Goal: Information Seeking & Learning: Check status

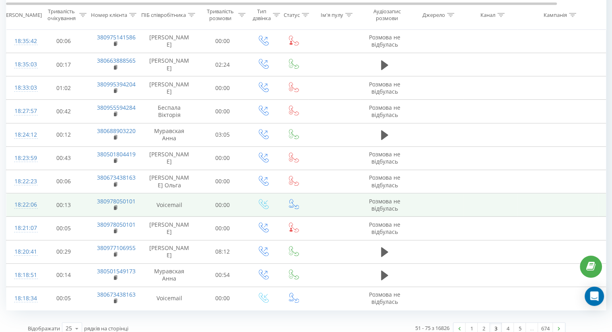
scroll to position [401, 0]
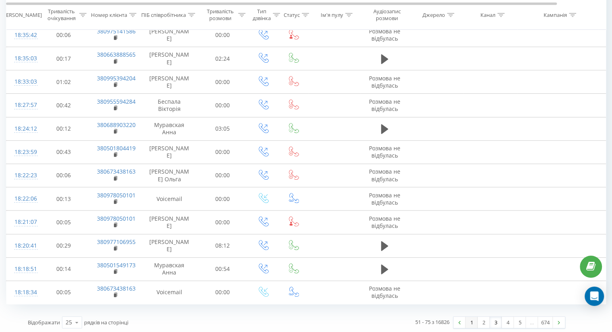
click at [469, 322] on link "1" at bounding box center [471, 322] width 12 height 11
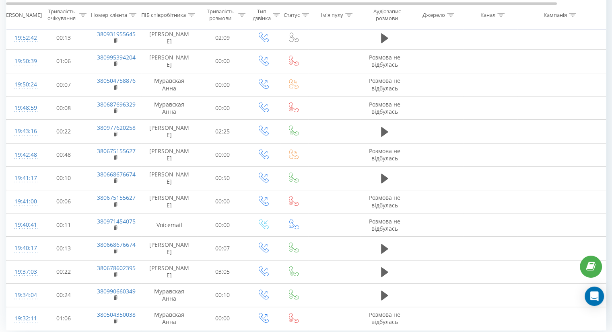
scroll to position [401, 0]
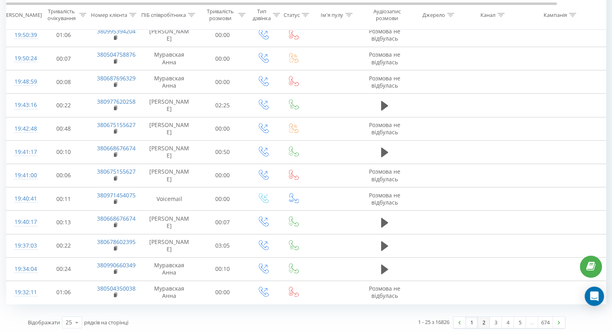
click at [480, 320] on link "2" at bounding box center [483, 322] width 12 height 11
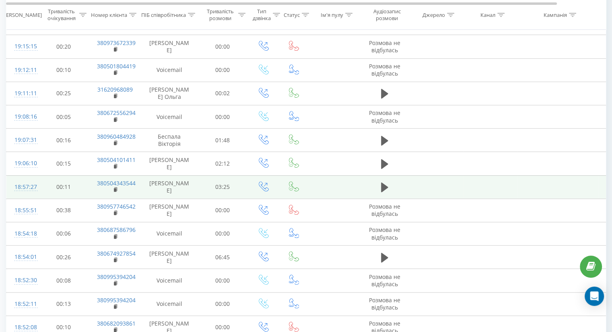
scroll to position [401, 0]
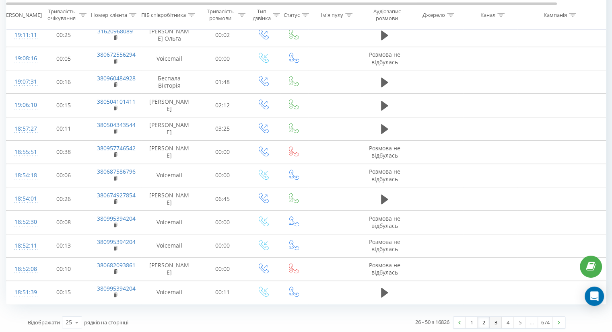
click at [491, 319] on link "3" at bounding box center [495, 322] width 12 height 11
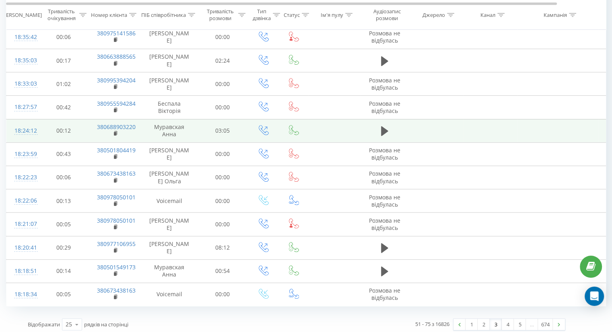
scroll to position [401, 0]
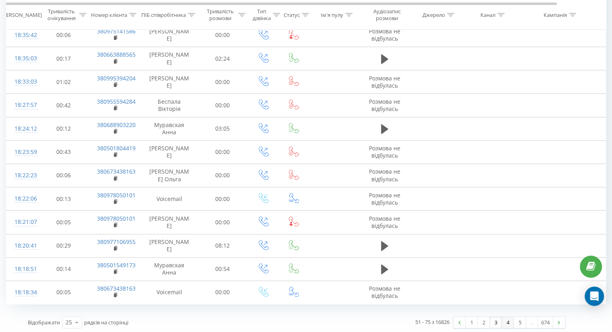
click at [507, 324] on link "4" at bounding box center [507, 322] width 12 height 11
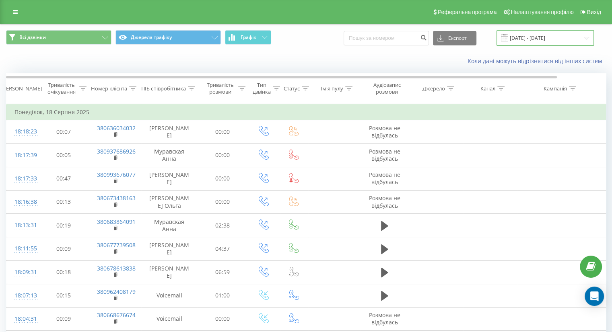
click at [546, 33] on input "[DATE] - [DATE]" at bounding box center [544, 38] width 97 height 16
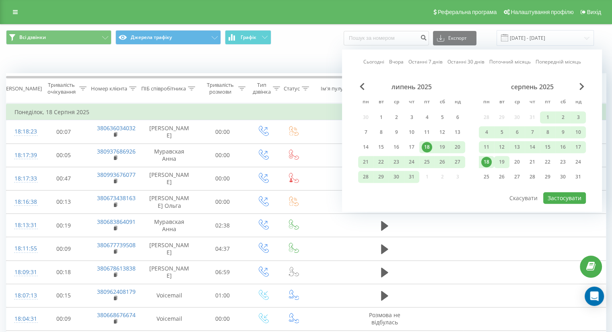
click at [503, 159] on div "19" at bounding box center [501, 162] width 10 height 10
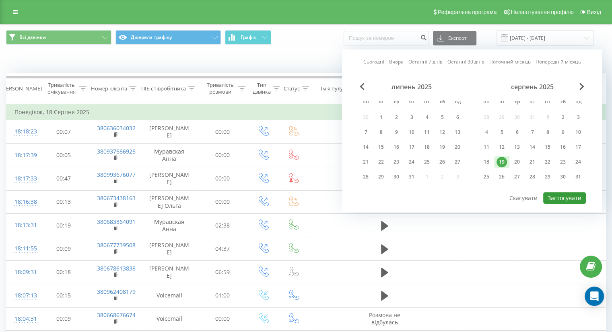
click at [562, 195] on button "Застосувати" at bounding box center [564, 198] width 43 height 12
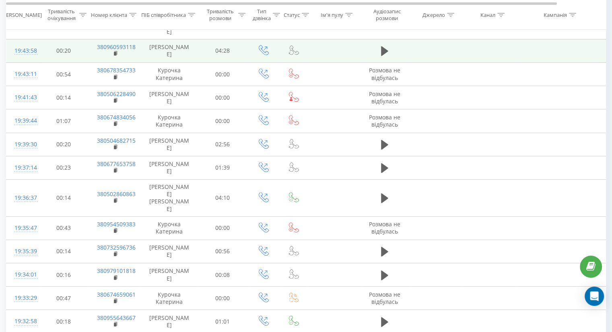
scroll to position [401, 0]
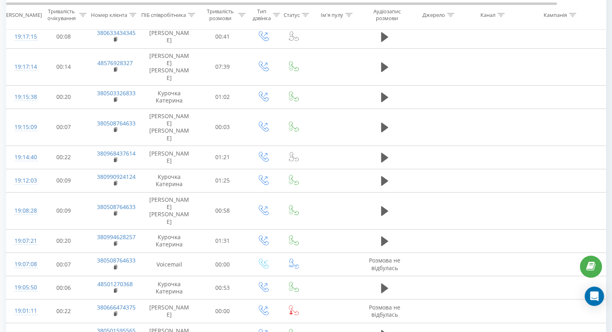
scroll to position [401, 0]
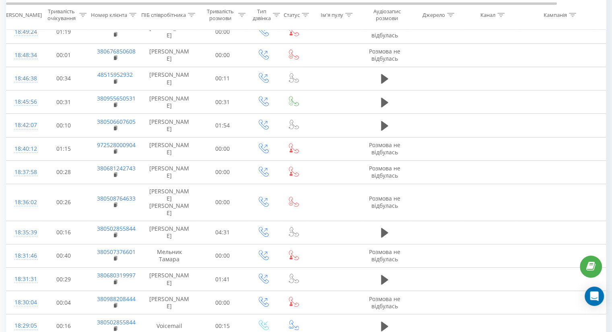
scroll to position [401, 0]
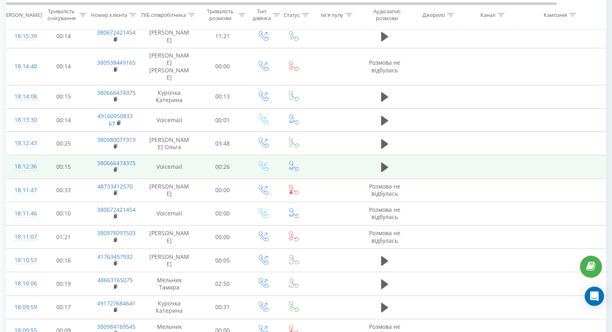
scroll to position [401, 0]
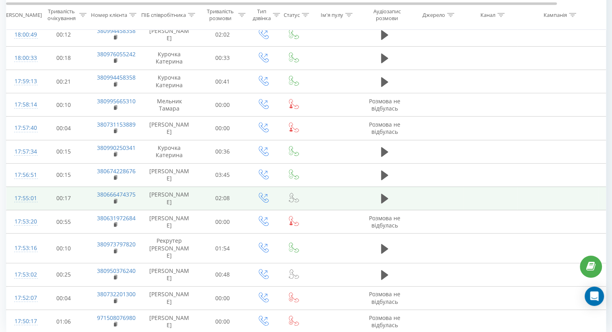
scroll to position [401, 0]
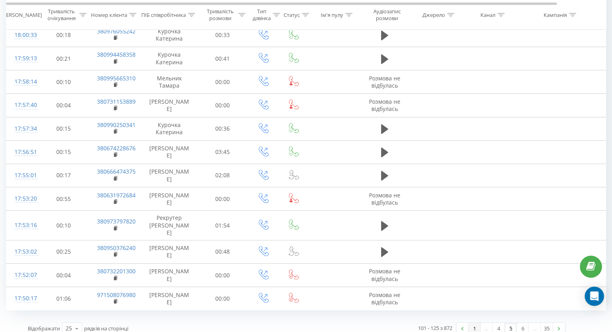
click at [471, 324] on link "1" at bounding box center [474, 328] width 12 height 11
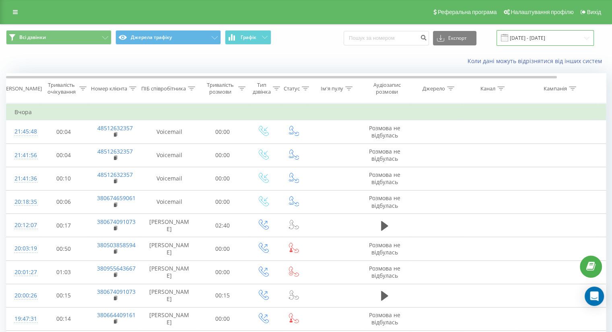
click at [539, 41] on input "[DATE] - [DATE]" at bounding box center [544, 38] width 97 height 16
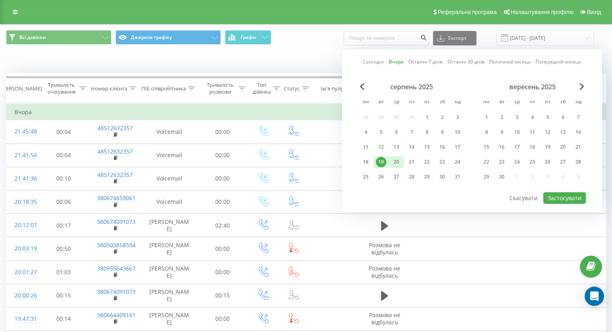
click at [396, 157] on div "20" at bounding box center [396, 162] width 10 height 10
click at [572, 196] on button "Застосувати" at bounding box center [564, 198] width 43 height 12
type input "[DATE] - [DATE]"
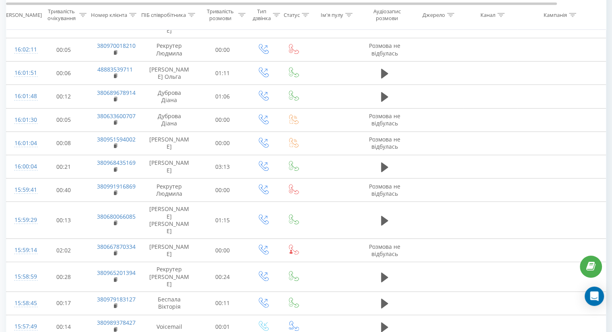
scroll to position [401, 0]
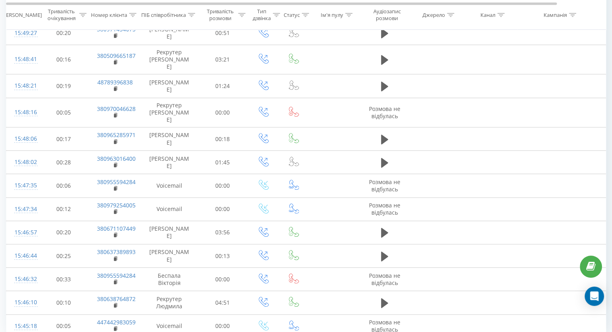
scroll to position [401, 0]
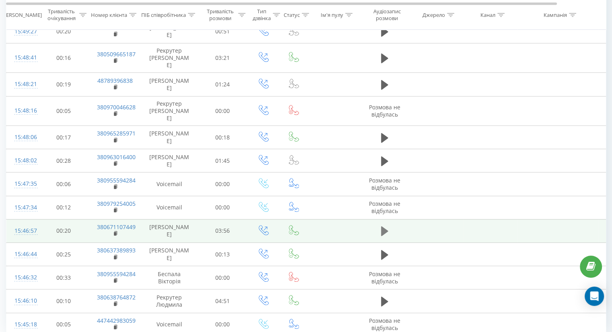
click at [385, 226] on icon at bounding box center [384, 231] width 7 height 10
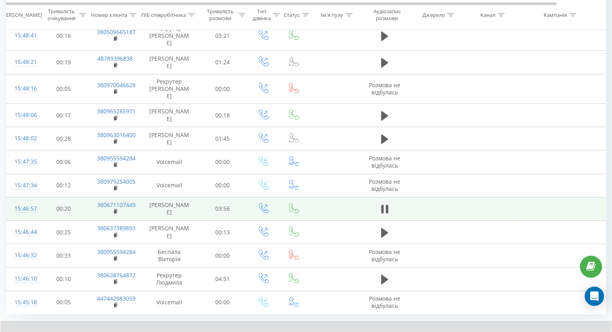
scroll to position [432, 0]
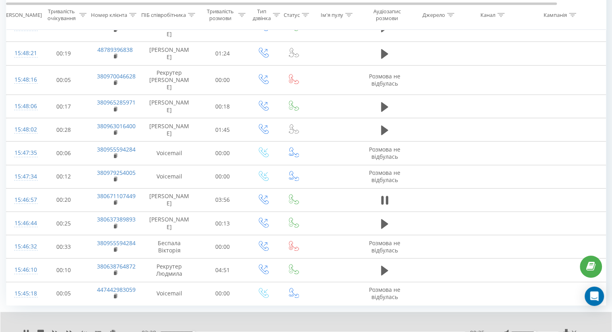
click at [537, 329] on div at bounding box center [541, 333] width 74 height 8
click at [539, 329] on div at bounding box center [541, 333] width 74 height 8
click at [540, 329] on div at bounding box center [541, 333] width 74 height 8
click at [539, 332] on div at bounding box center [535, 333] width 48 height 2
click at [544, 329] on div at bounding box center [541, 333] width 74 height 8
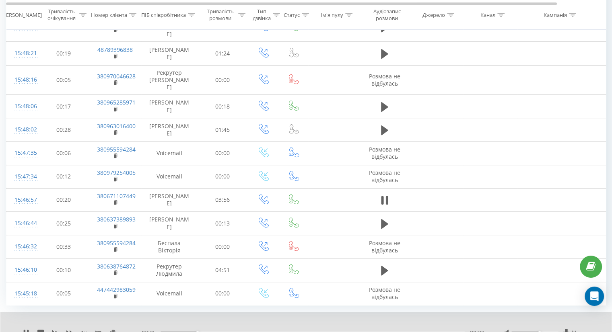
click at [544, 332] on div at bounding box center [535, 333] width 48 height 2
click at [548, 332] on div at bounding box center [535, 333] width 48 height 2
click at [70, 331] on icon at bounding box center [69, 333] width 6 height 5
click at [69, 330] on icon at bounding box center [69, 333] width 6 height 6
click at [552, 332] on div at bounding box center [535, 333] width 48 height 2
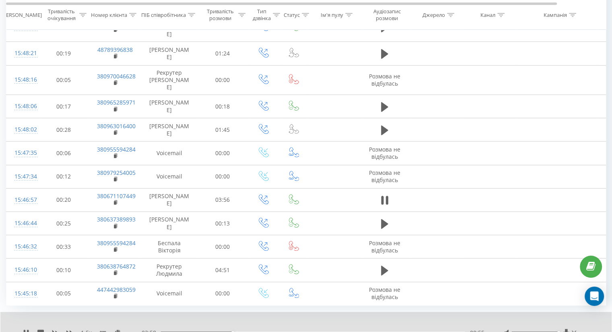
drag, startPoint x: 553, startPoint y: 298, endPoint x: 558, endPoint y: 298, distance: 4.8
click at [558, 331] on div "Accessibility label" at bounding box center [557, 332] width 3 height 3
click at [70, 331] on icon at bounding box center [69, 333] width 6 height 5
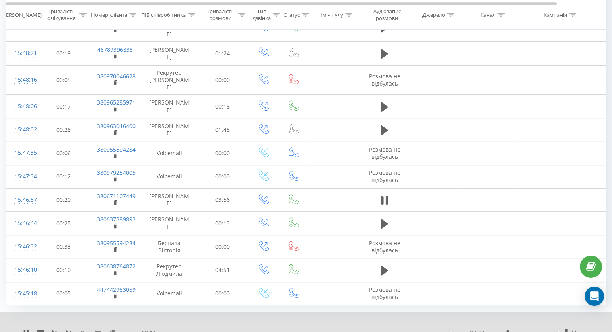
click at [27, 330] on icon at bounding box center [28, 333] width 2 height 6
